Goal: Transaction & Acquisition: Obtain resource

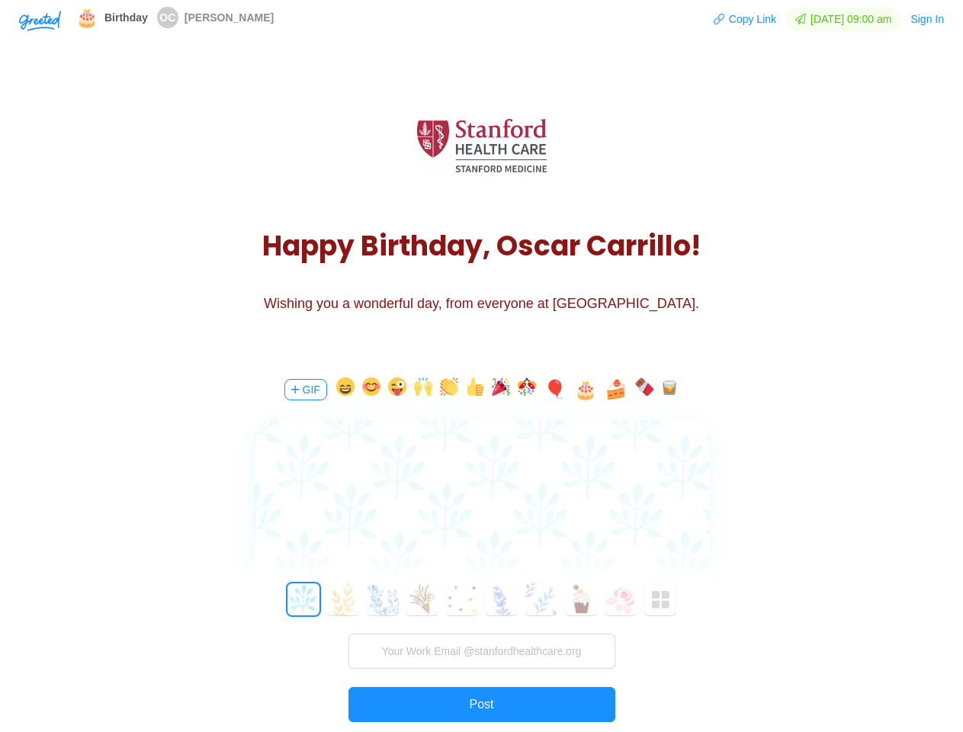
click at [481, 366] on div "GIF 🎈 🎂 🍰 0 1 2 3 4 5 6 7 8 9 10 11 12 13 14 15 16 17 18 19 20 21 22 23 24 25 2…" at bounding box center [482, 576] width 458 height 436
click at [40, 20] on img "button" at bounding box center [40, 21] width 42 height 21
click at [737, 19] on button "Copy Link" at bounding box center [745, 19] width 64 height 24
click at [928, 19] on button "Sign In" at bounding box center [927, 19] width 35 height 24
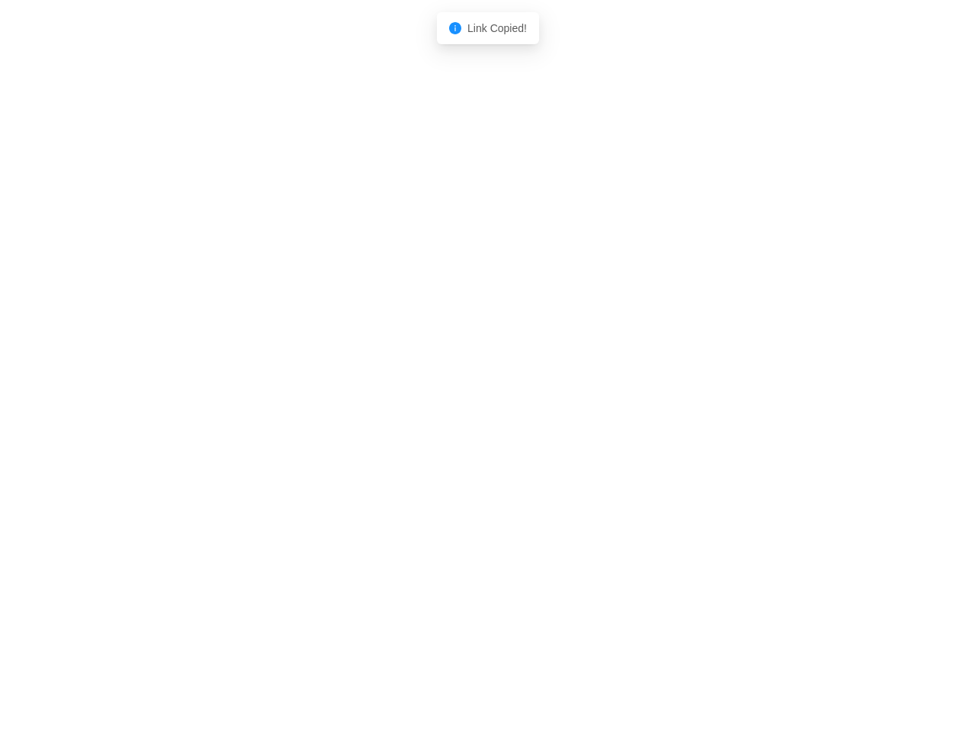
click at [304, 390] on body "Shadow: (click to exit) Link Copied!" at bounding box center [488, 366] width 976 height 732
click at [342, 390] on body "Shadow: (click to exit) Link Copied!" at bounding box center [488, 366] width 976 height 732
click at [368, 390] on body "Shadow: (click to exit) Link Copied!" at bounding box center [488, 366] width 976 height 732
click at [394, 390] on body "Shadow: (click to exit) Link Copied!" at bounding box center [488, 366] width 976 height 732
click at [420, 390] on body "Shadow: (click to exit) Link Copied!" at bounding box center [488, 366] width 976 height 732
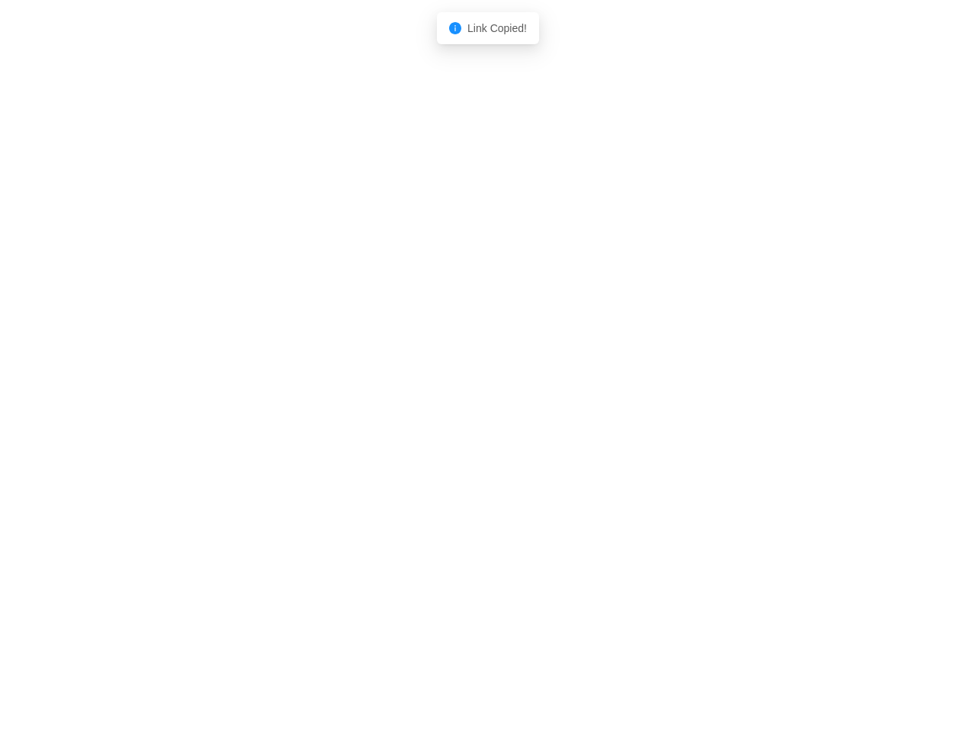
click at [446, 390] on body "Shadow: (click to exit) Link Copied!" at bounding box center [488, 366] width 976 height 732
